Goal: Navigation & Orientation: Find specific page/section

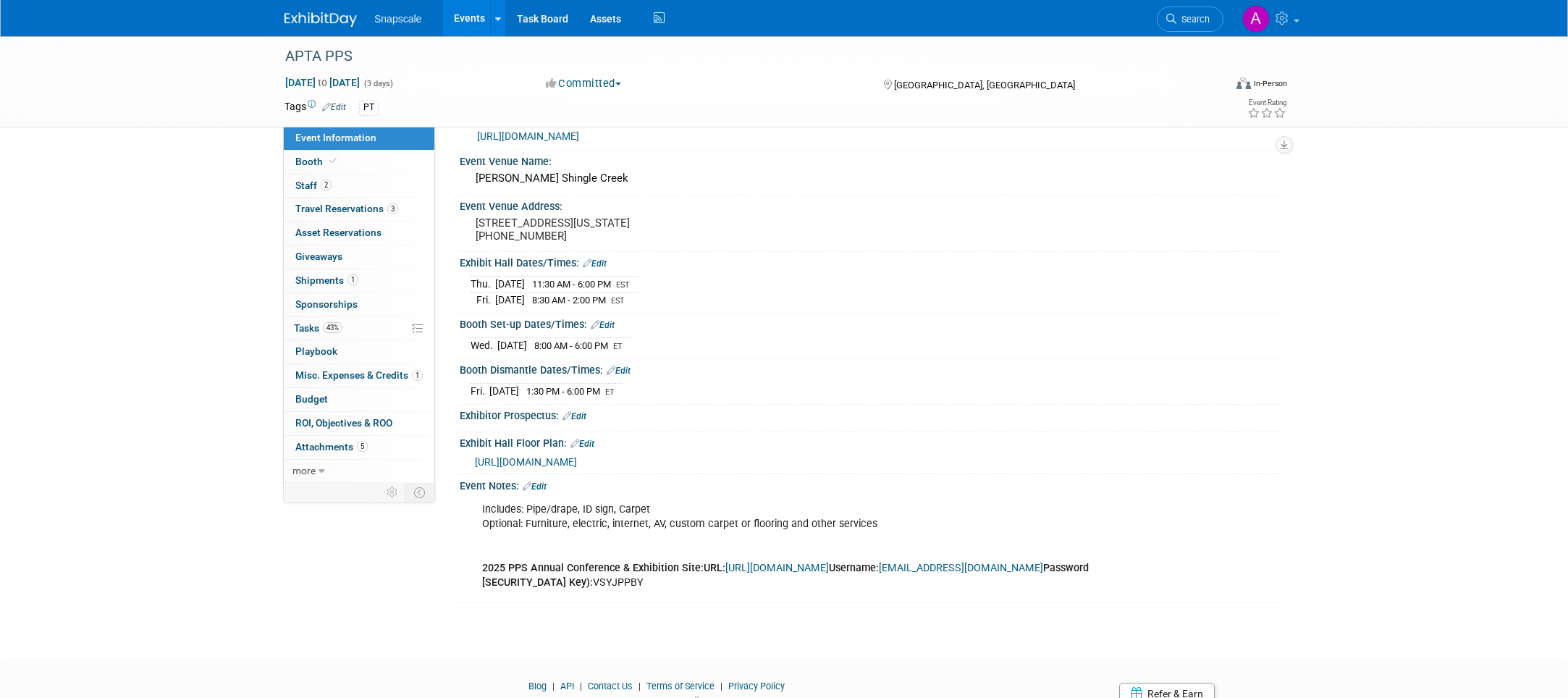
click at [477, 17] on link "Events" at bounding box center [469, 18] width 52 height 36
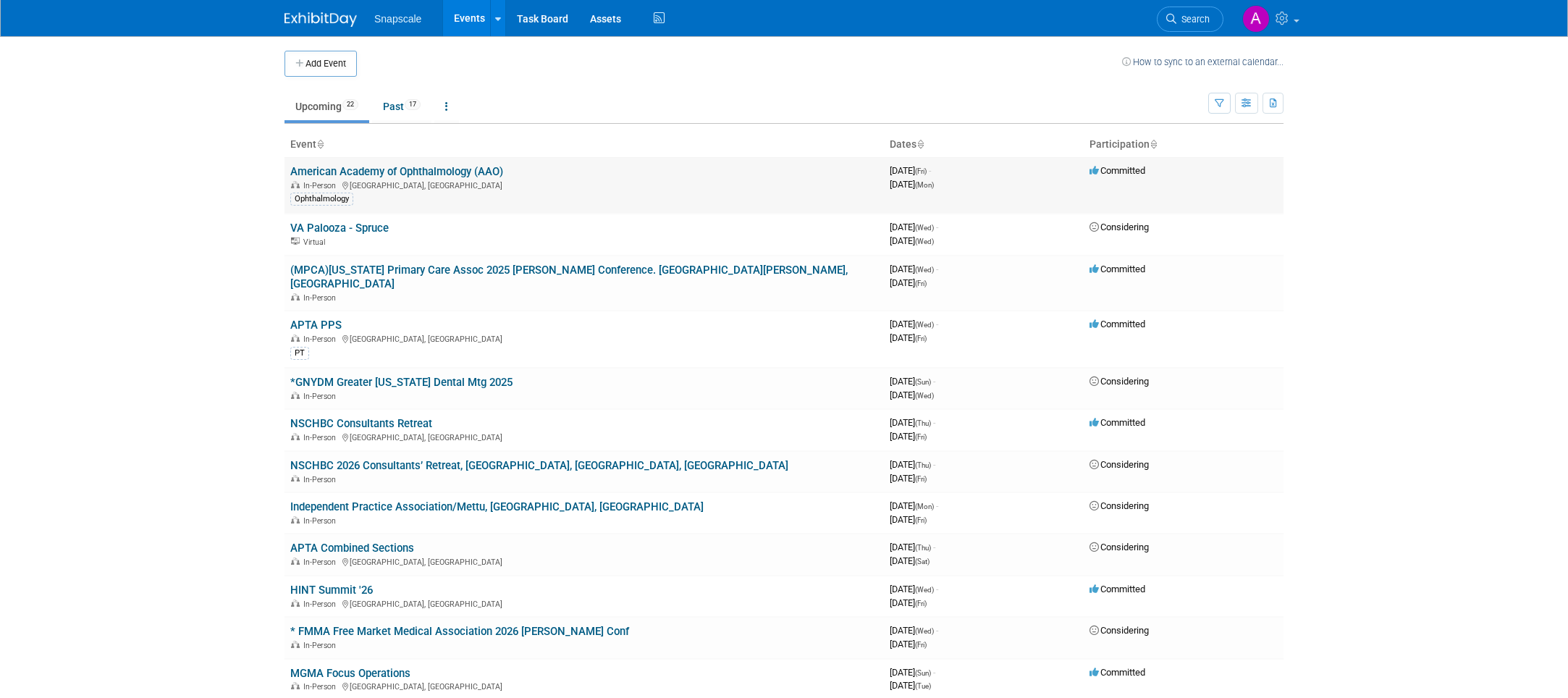
click at [410, 166] on link "American Academy of Ophthalmology (AAO)" at bounding box center [397, 171] width 213 height 13
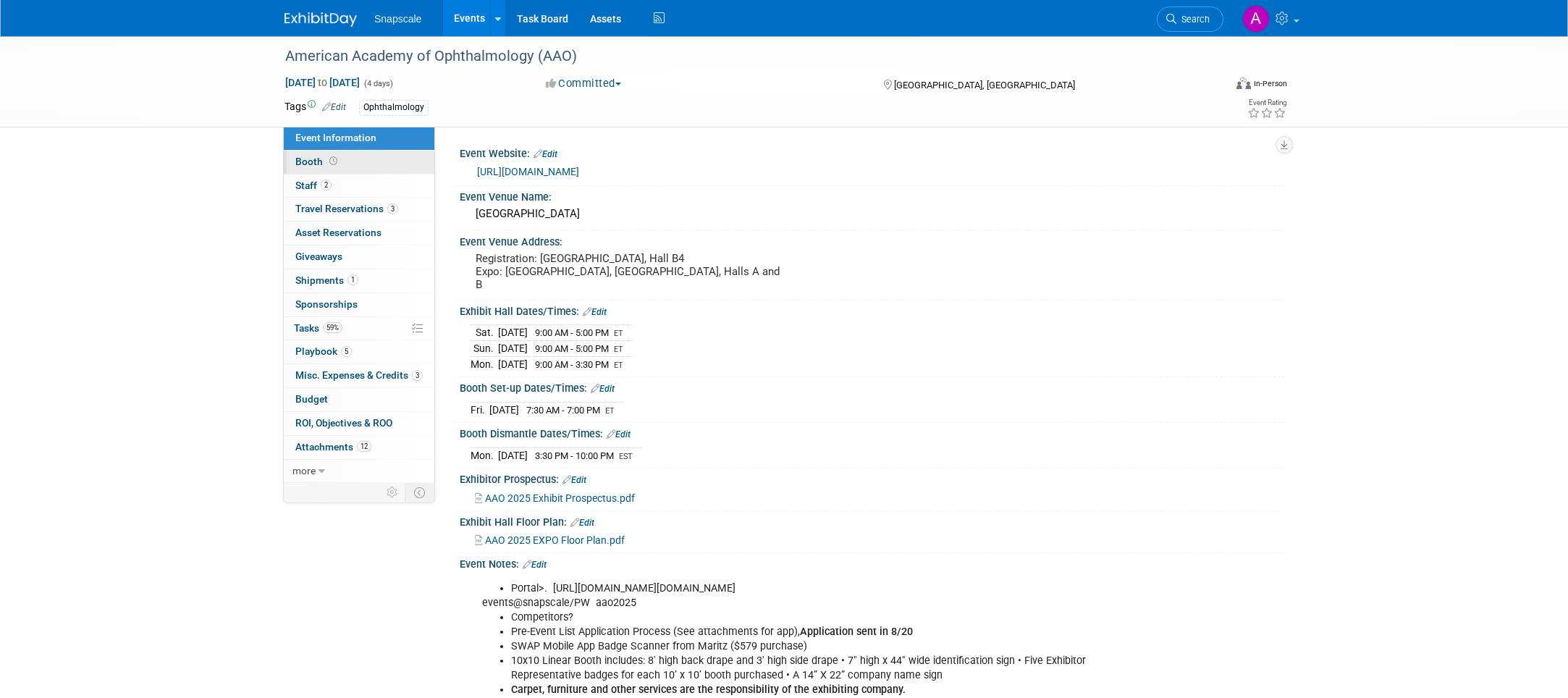
click at [356, 164] on link "Booth" at bounding box center [358, 162] width 151 height 23
